Goal: Information Seeking & Learning: Learn about a topic

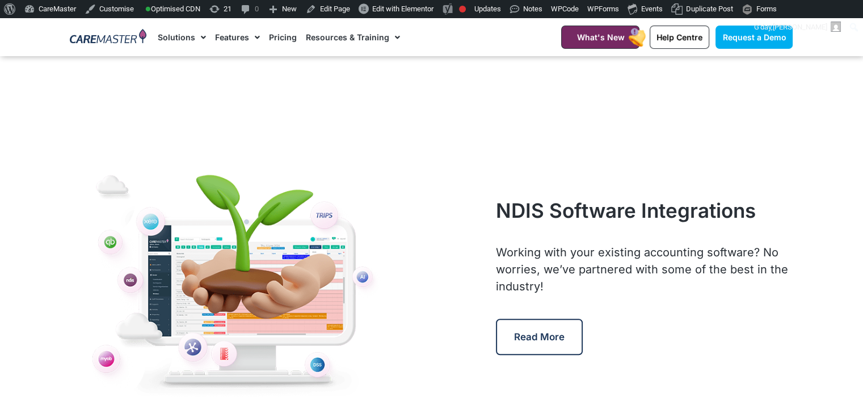
scroll to position [4352, 0]
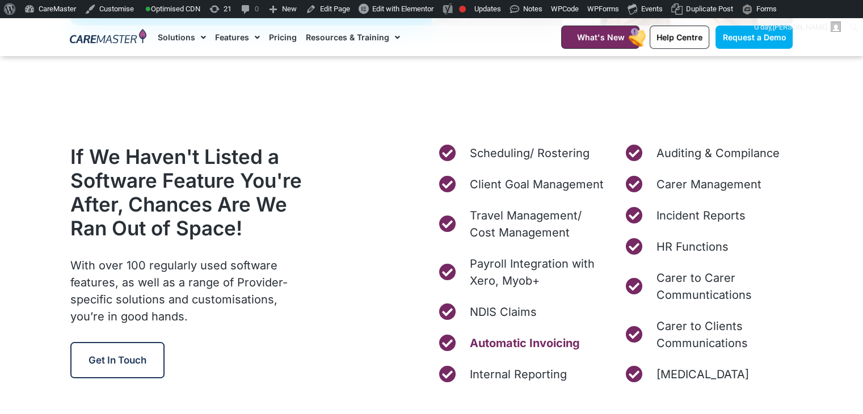
click at [489, 342] on span "Automatic Invoicing" at bounding box center [523, 343] width 113 height 17
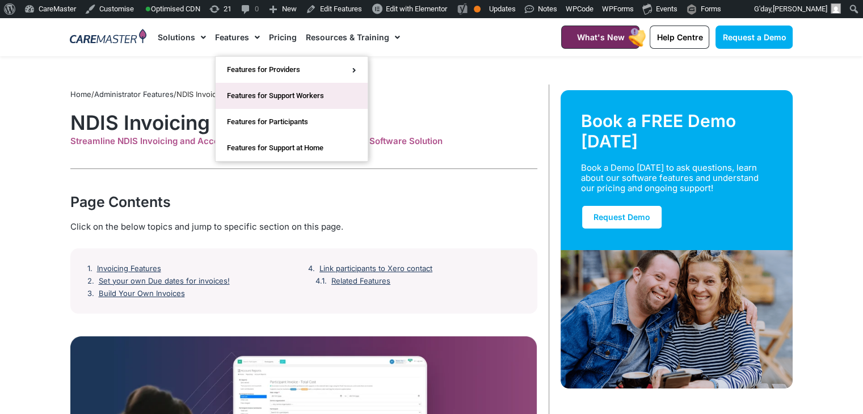
click at [263, 96] on link "Features for Support Workers" at bounding box center [292, 96] width 152 height 26
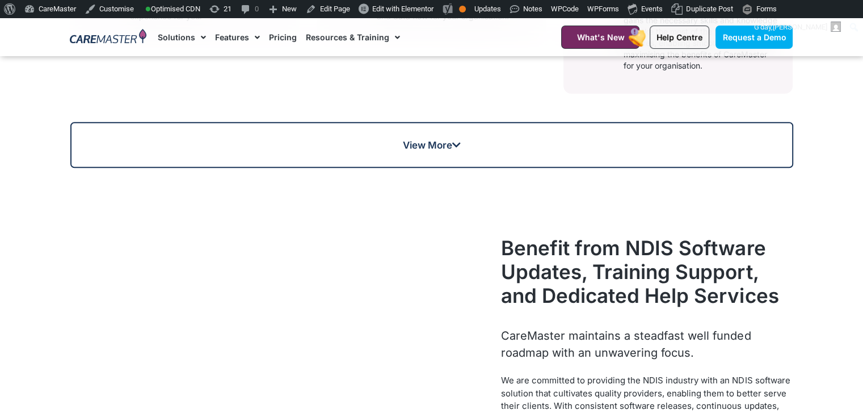
scroll to position [872, 0]
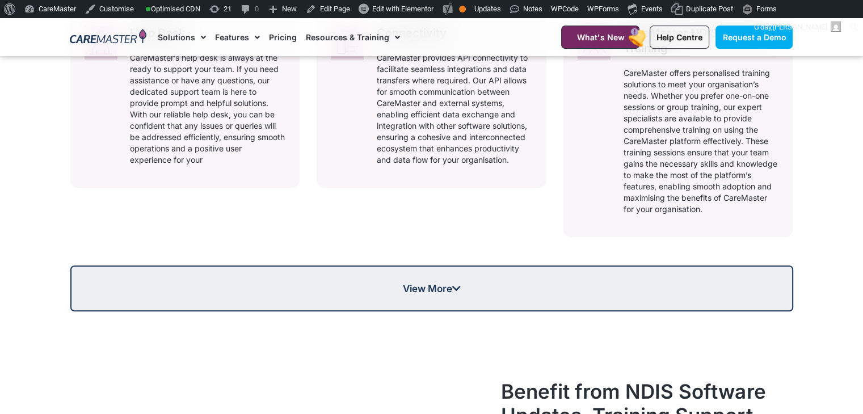
click at [417, 303] on link "View More" at bounding box center [431, 289] width 723 height 46
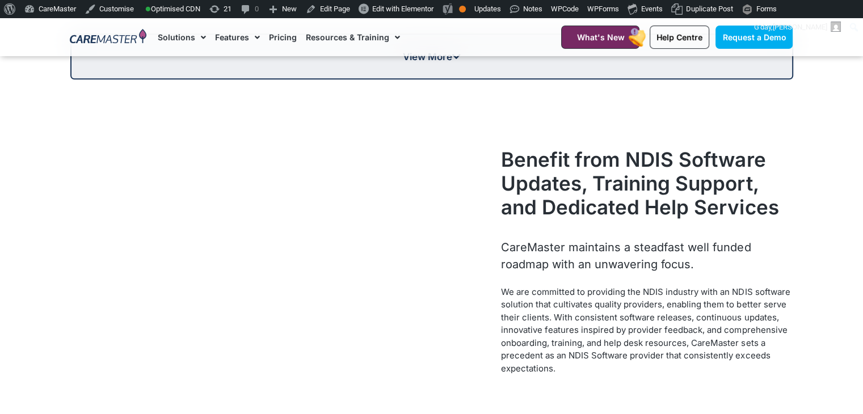
scroll to position [1416, 0]
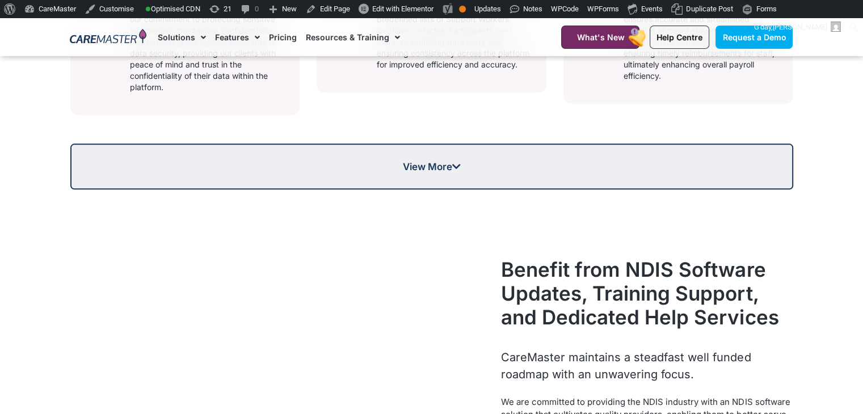
click at [211, 168] on span "View More" at bounding box center [432, 167] width 721 height 10
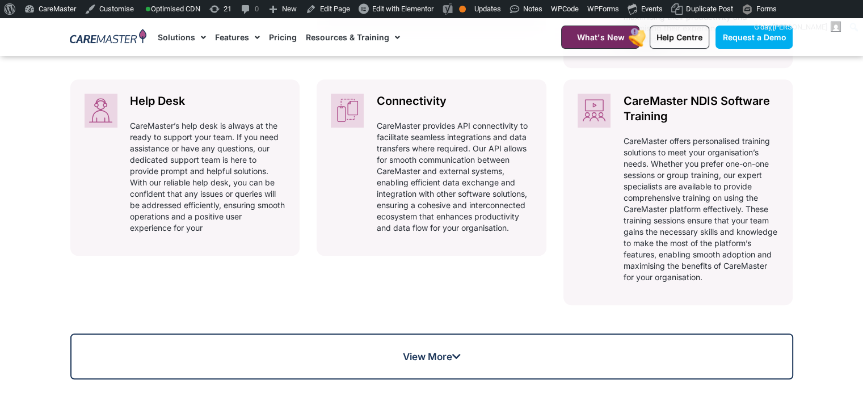
scroll to position [870, 0]
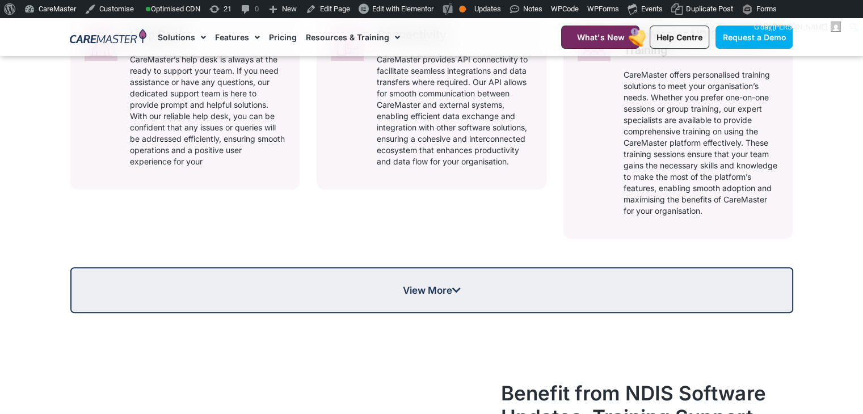
click at [292, 289] on span "View More" at bounding box center [432, 291] width 721 height 10
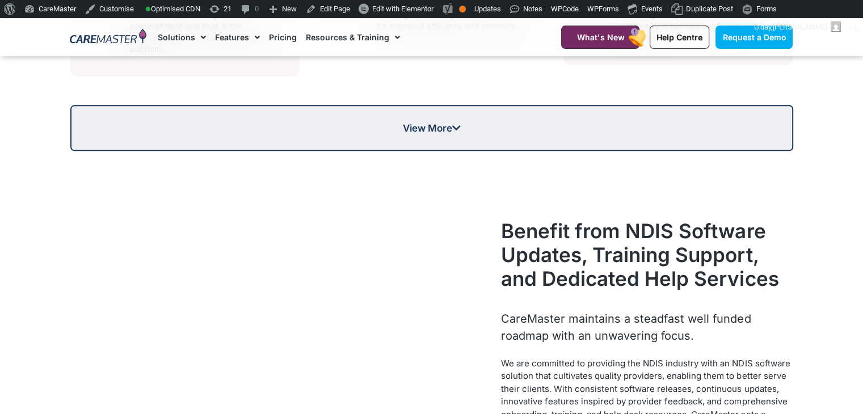
scroll to position [1379, 0]
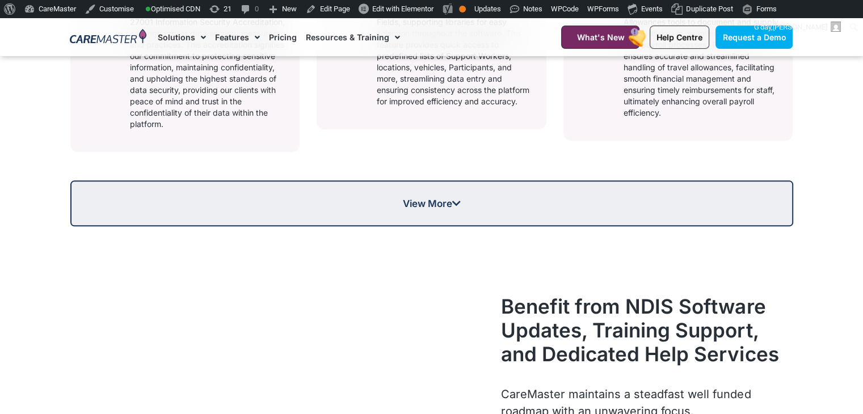
click at [360, 198] on link "View More" at bounding box center [431, 204] width 723 height 46
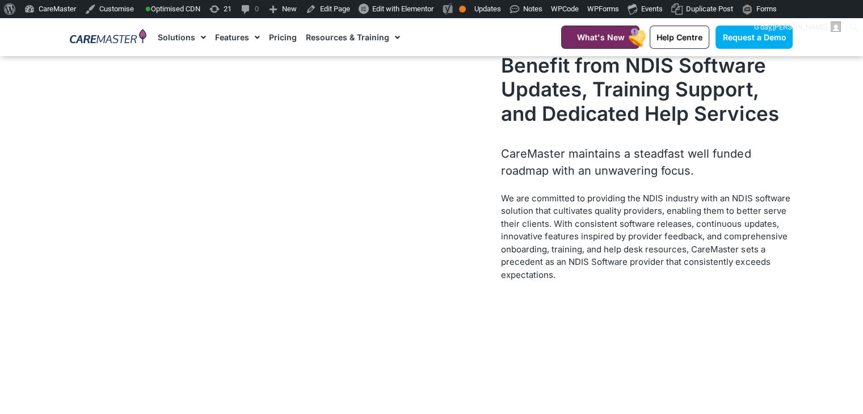
scroll to position [1857, 0]
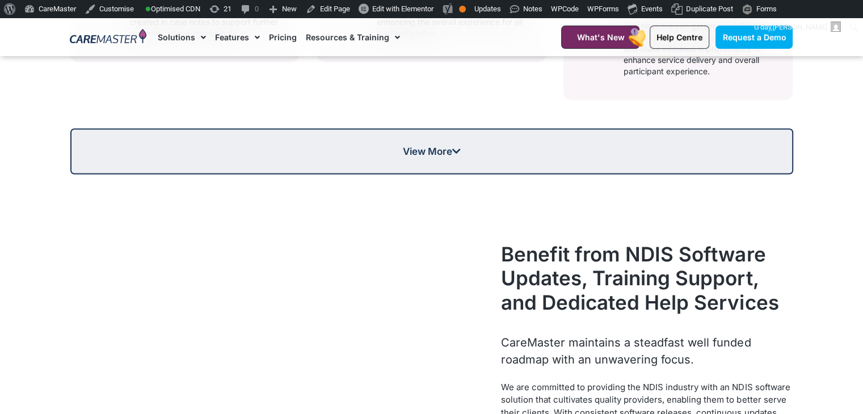
click at [627, 153] on span "View More" at bounding box center [432, 151] width 721 height 10
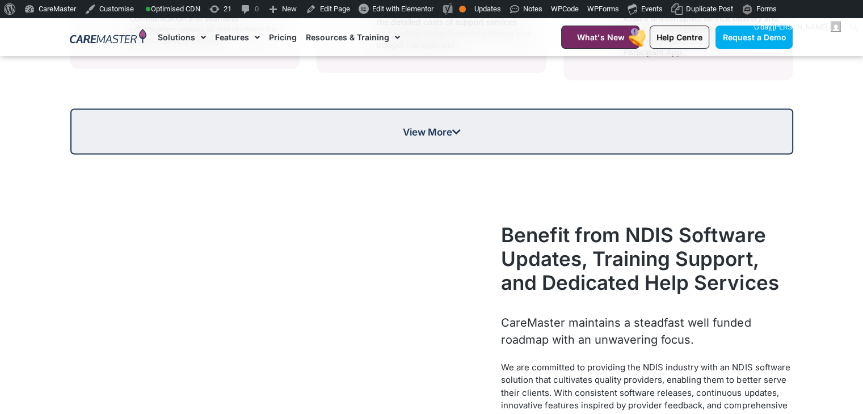
scroll to position [2286, 0]
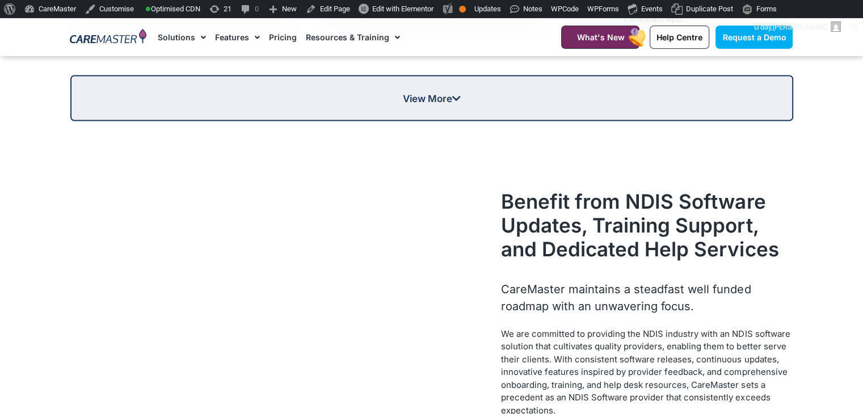
click at [788, 106] on link "View More" at bounding box center [431, 98] width 723 height 46
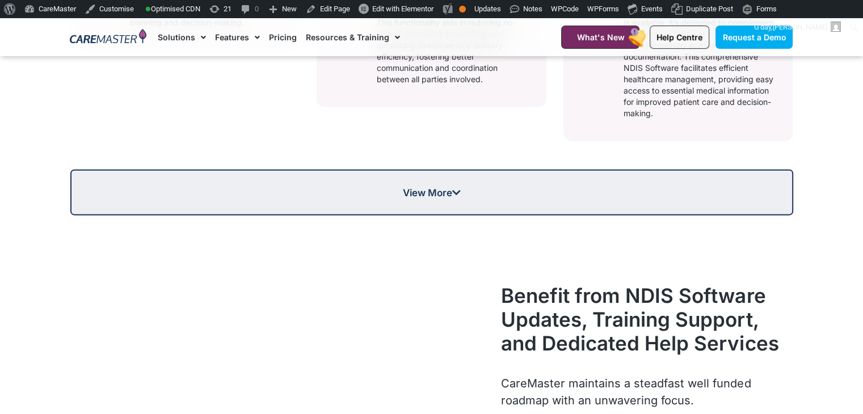
scroll to position [2653, 0]
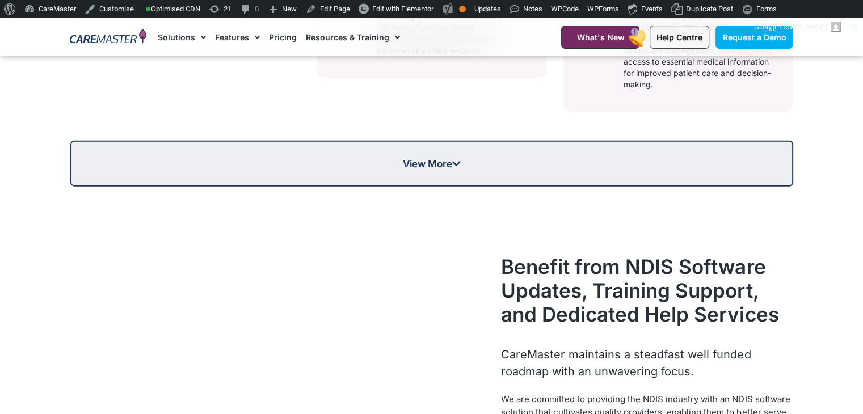
click at [532, 177] on link "View More" at bounding box center [431, 164] width 723 height 46
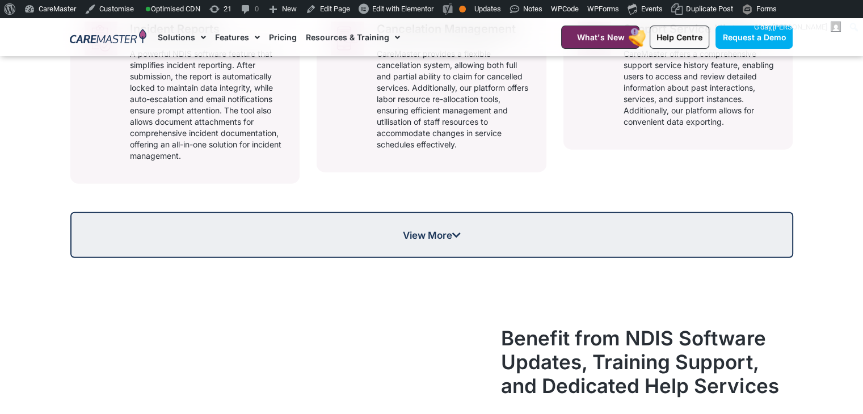
scroll to position [3027, 0]
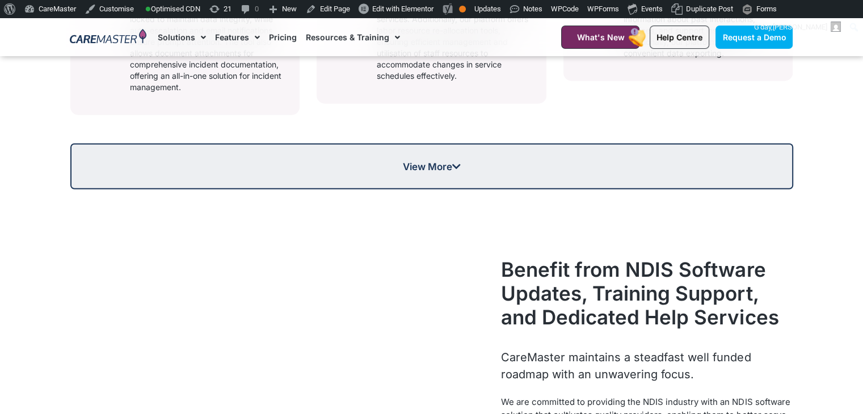
click at [522, 167] on span "View More" at bounding box center [432, 167] width 721 height 10
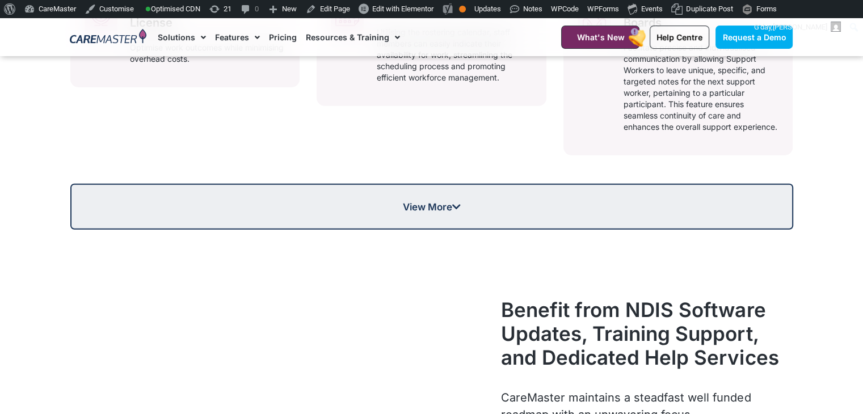
scroll to position [3403, 0]
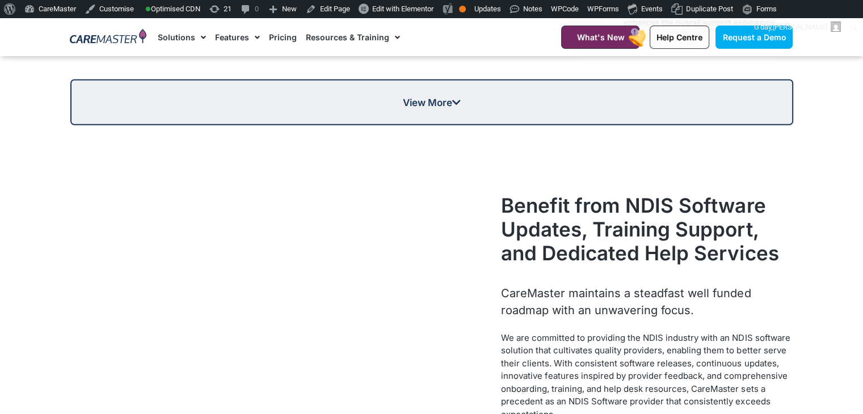
click at [362, 108] on link "View More" at bounding box center [431, 102] width 723 height 46
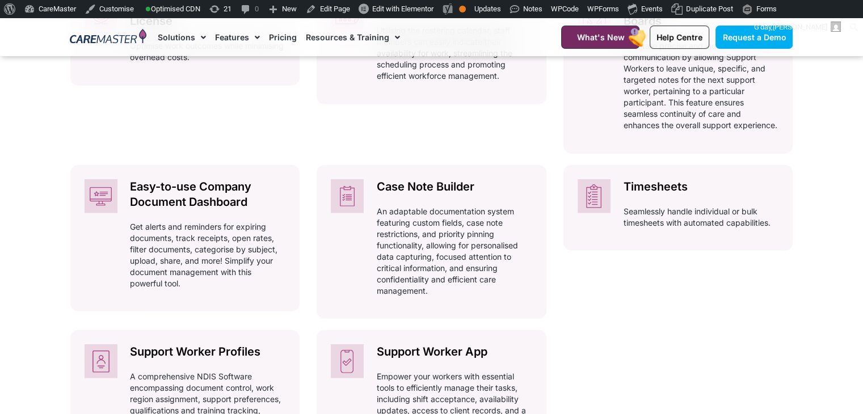
scroll to position [3258, 0]
